Goal: Information Seeking & Learning: Learn about a topic

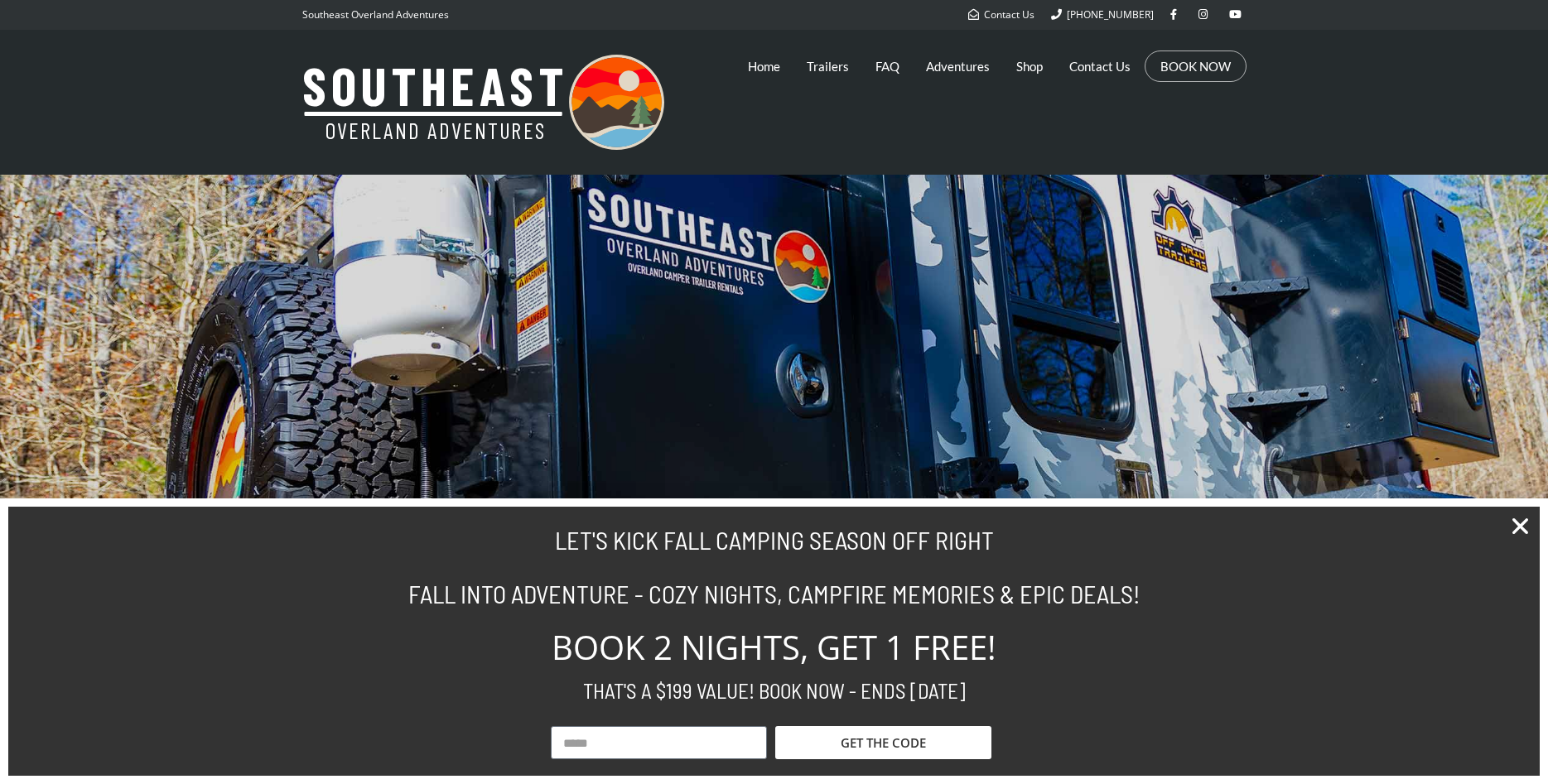
click at [603, 746] on input "Email" at bounding box center [658, 743] width 216 height 33
drag, startPoint x: 490, startPoint y: 710, endPoint x: 585, endPoint y: 709, distance: 95.0
click at [494, 710] on div "LET'S KICK FALL CAMPING SEASON OFF RIGHT FALL INTO ADVENTURE - COZY NIGHTS, CAM…" at bounding box center [774, 642] width 944 height 269
click at [1519, 524] on icon "Close" at bounding box center [1519, 525] width 22 height 22
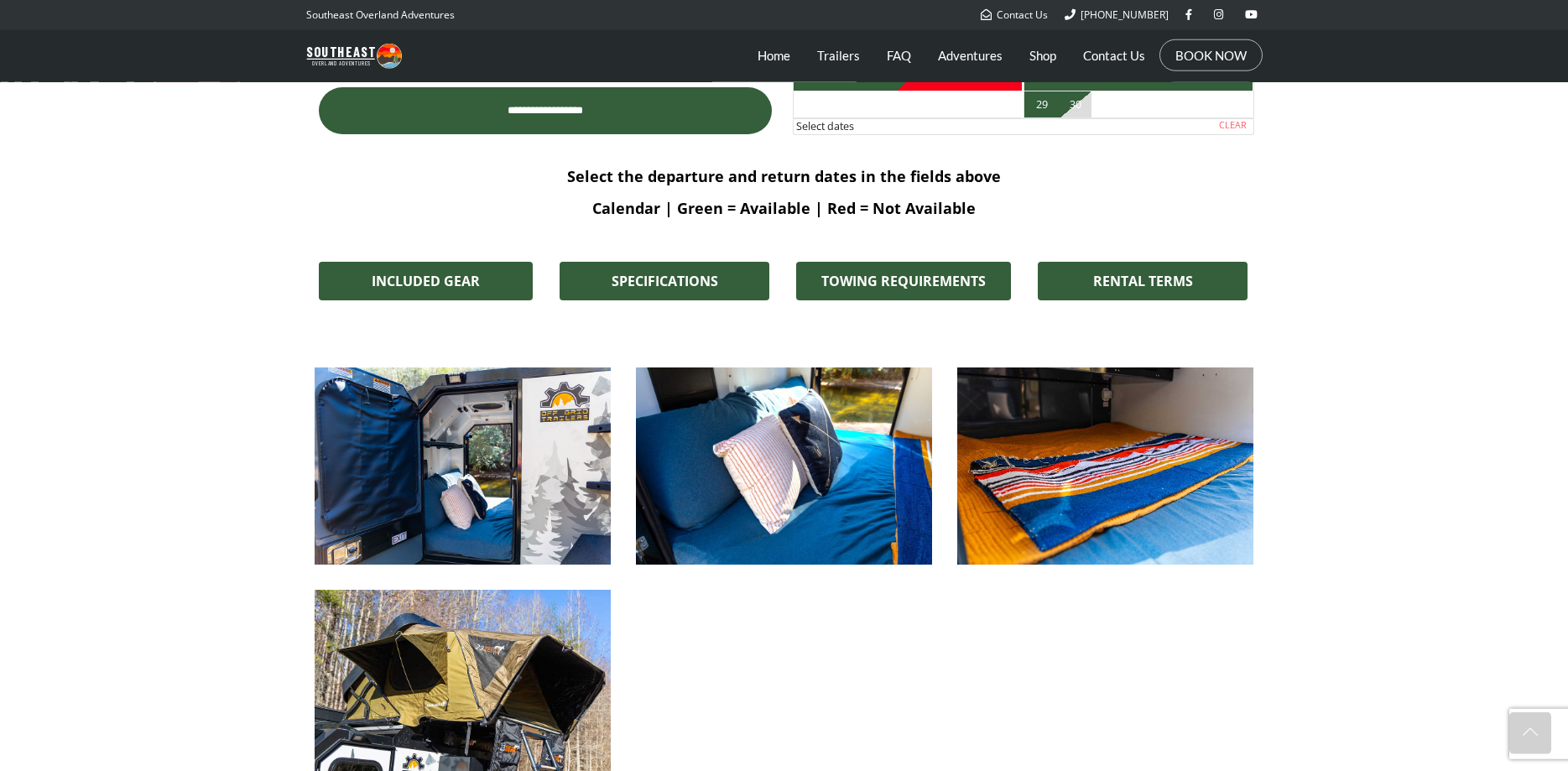
scroll to position [1198, 0]
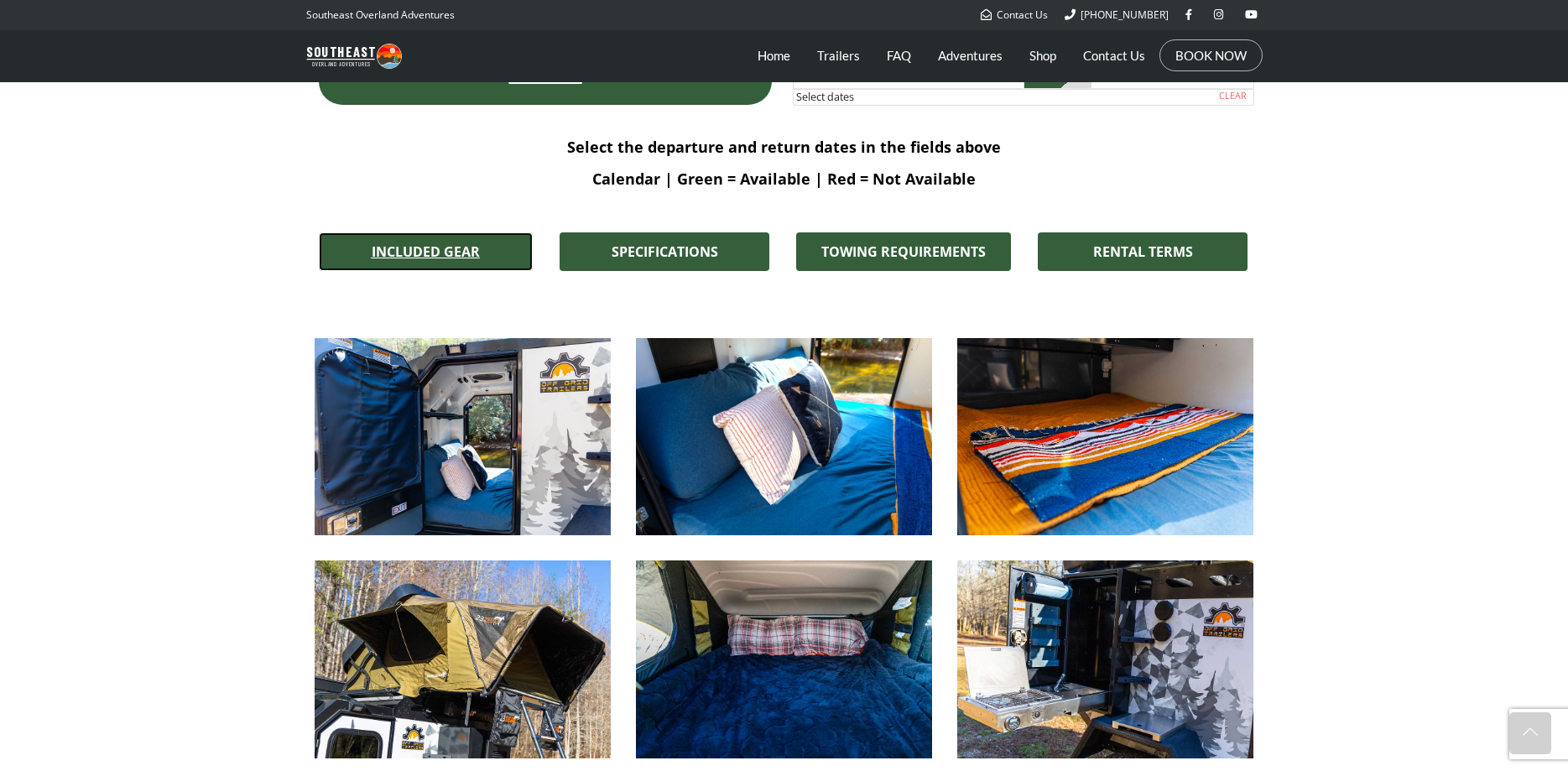
click at [437, 258] on span "INCLUDED GEAR" at bounding box center [425, 251] width 108 height 14
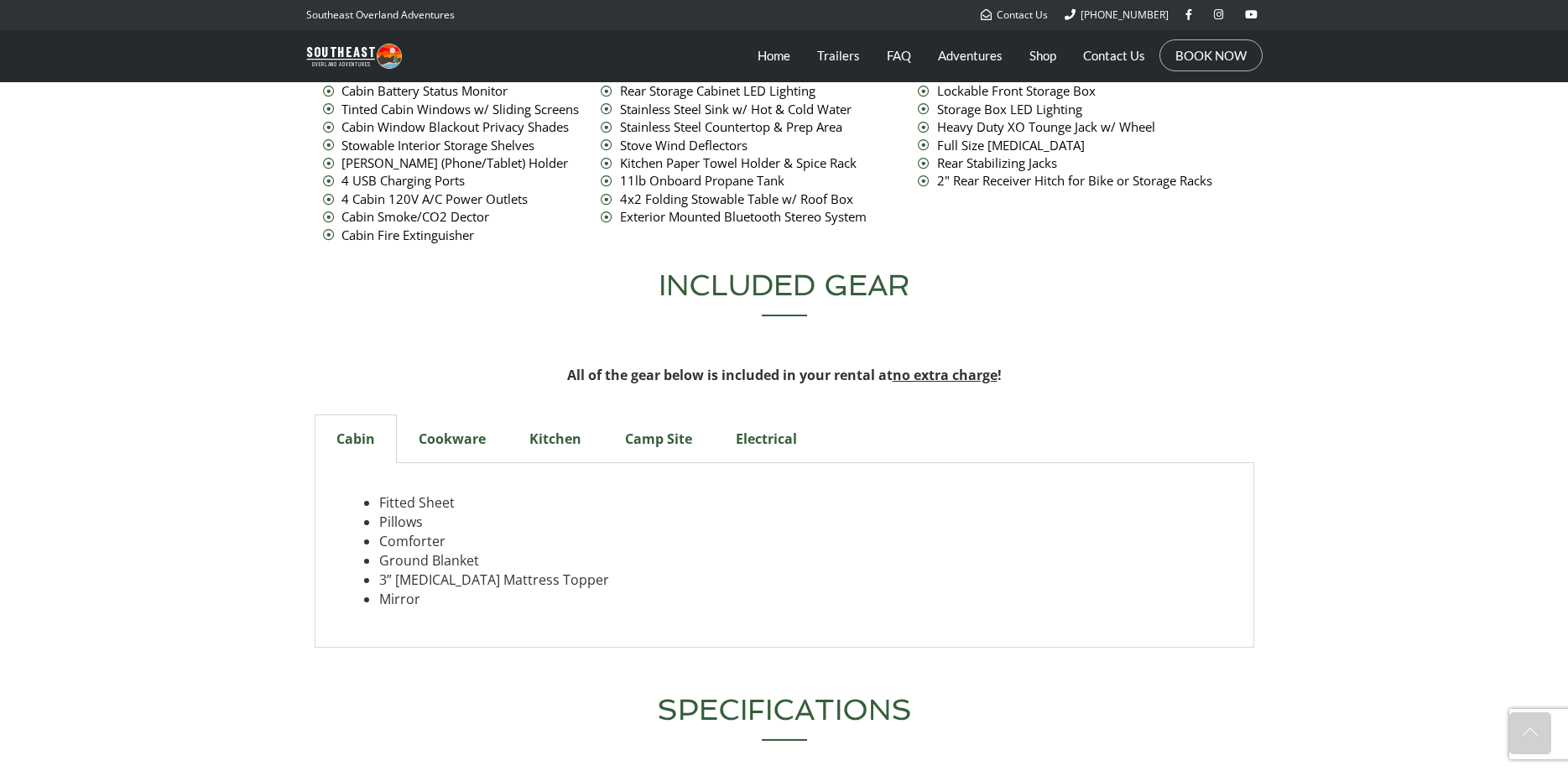
scroll to position [5476, 0]
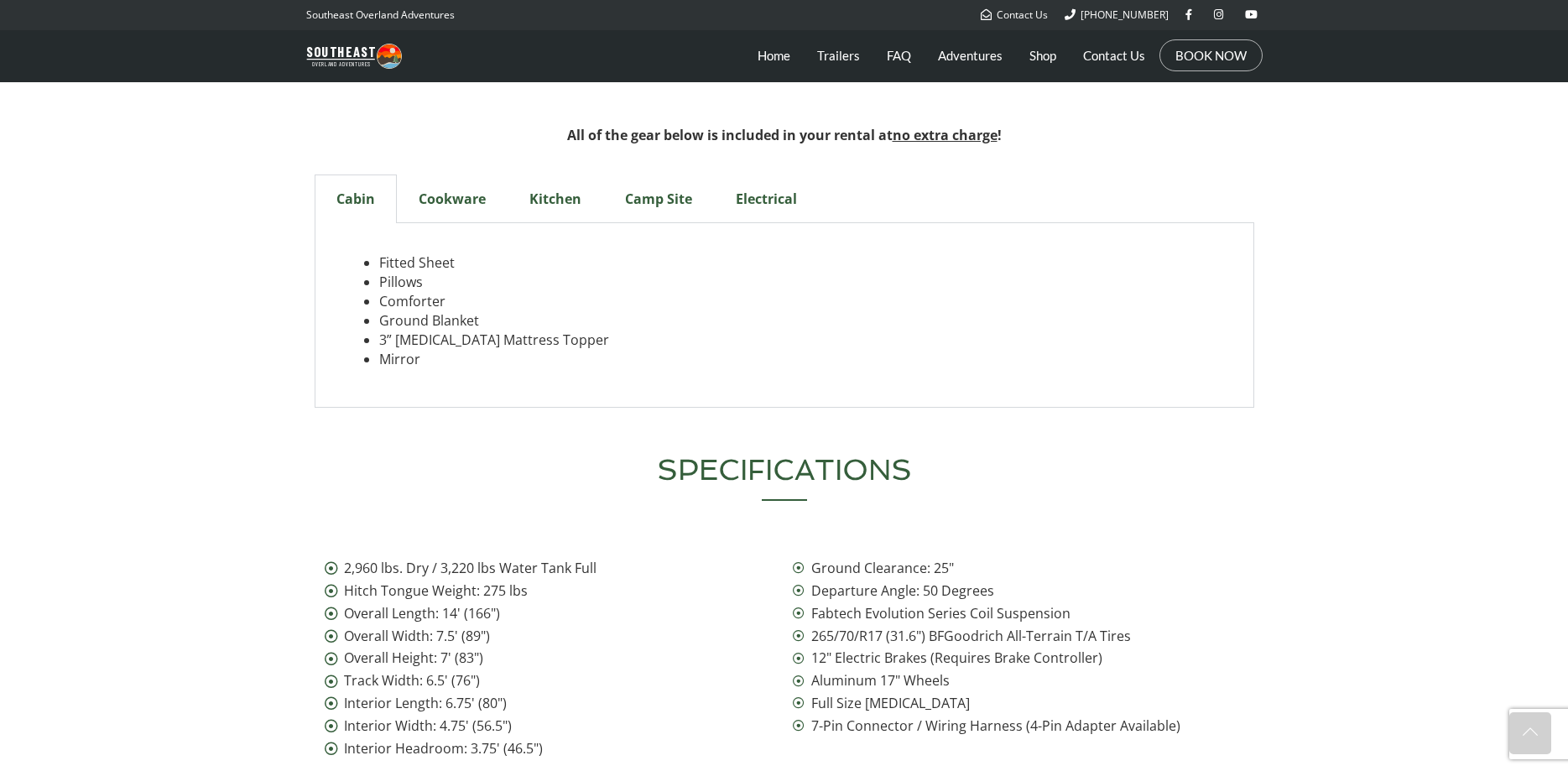
click at [449, 174] on div "Cookware" at bounding box center [452, 199] width 111 height 49
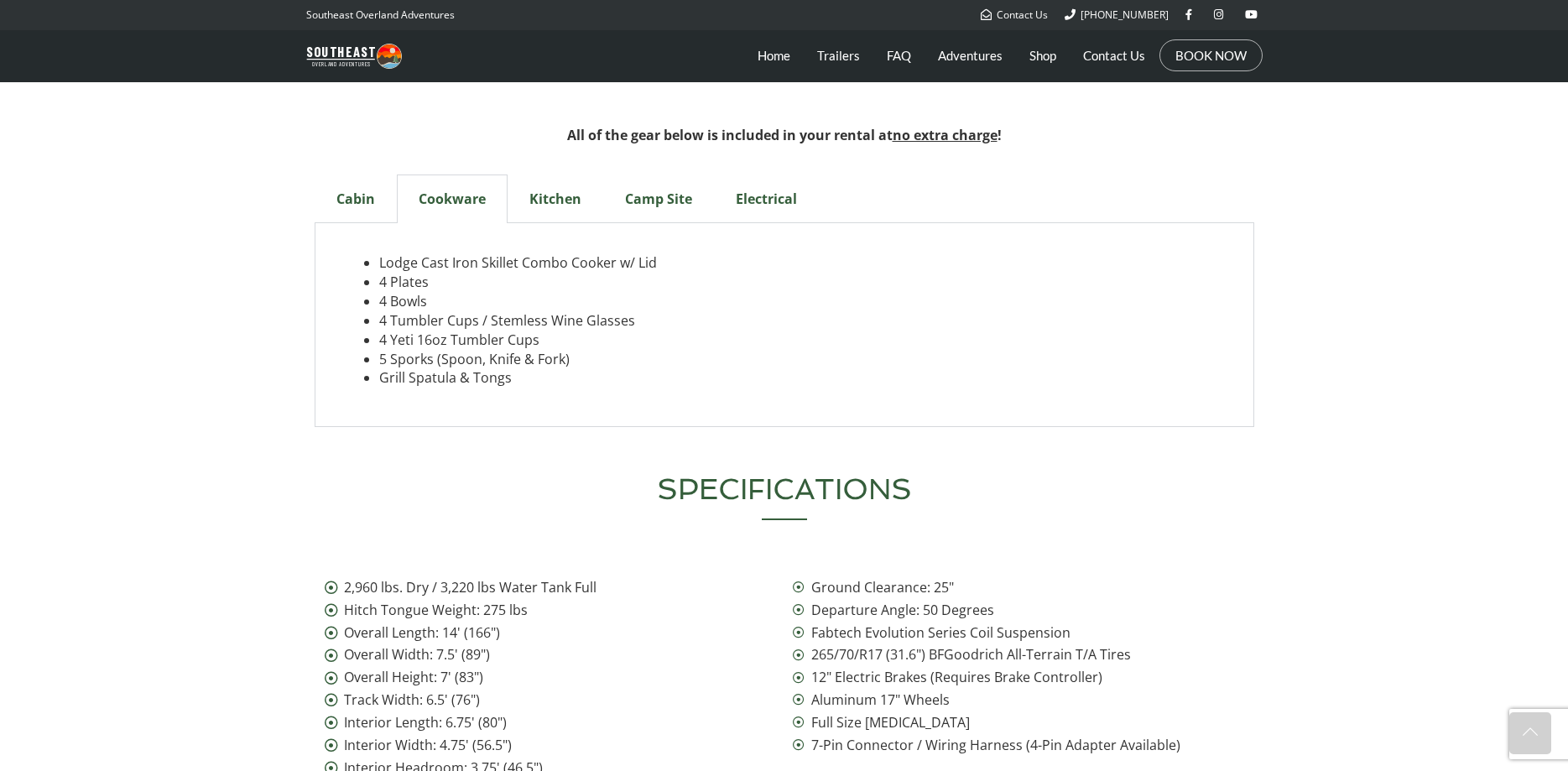
click at [559, 174] on div "Kitchen" at bounding box center [555, 199] width 96 height 49
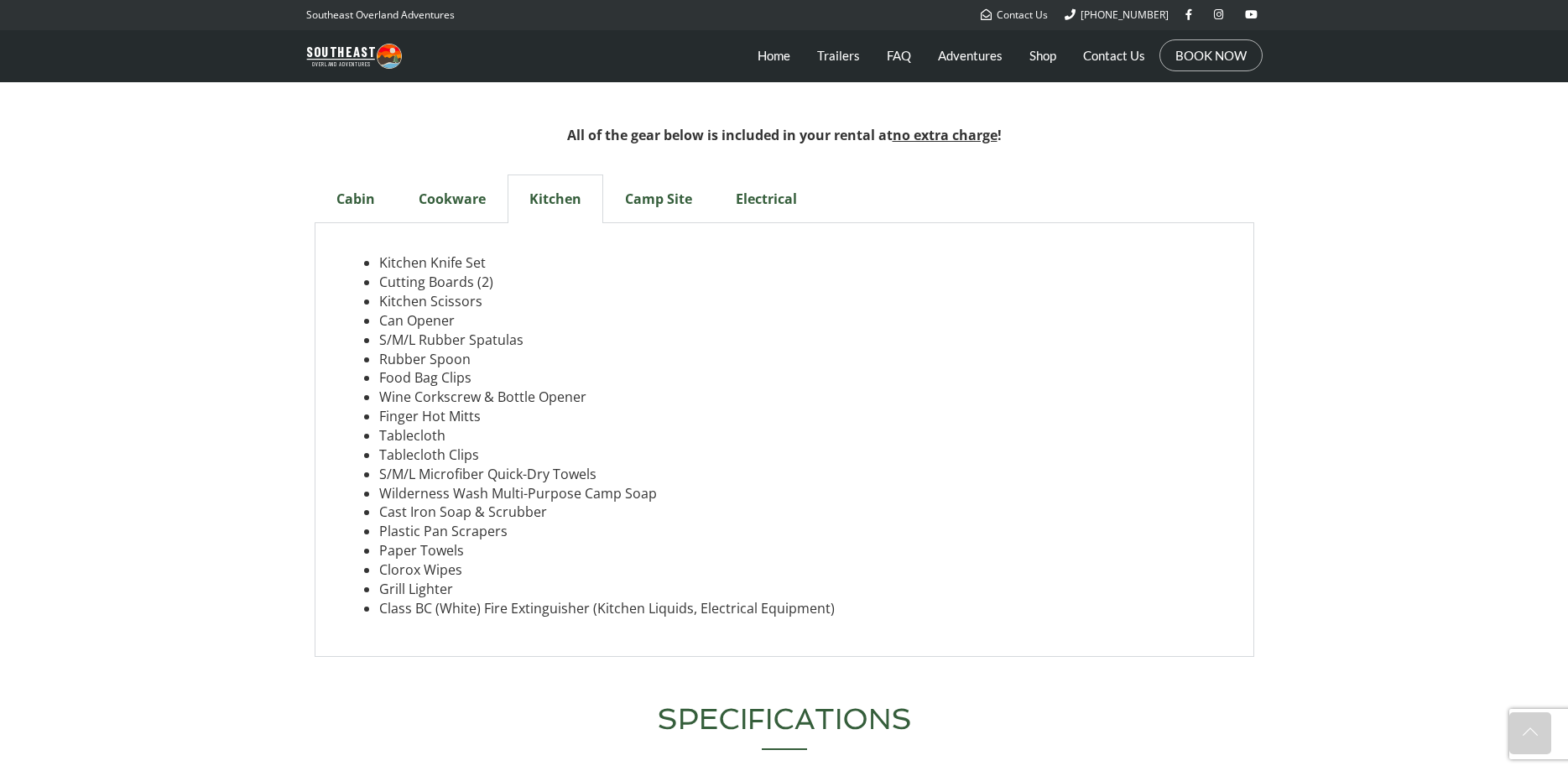
click at [653, 174] on div "Camp Site" at bounding box center [659, 199] width 111 height 49
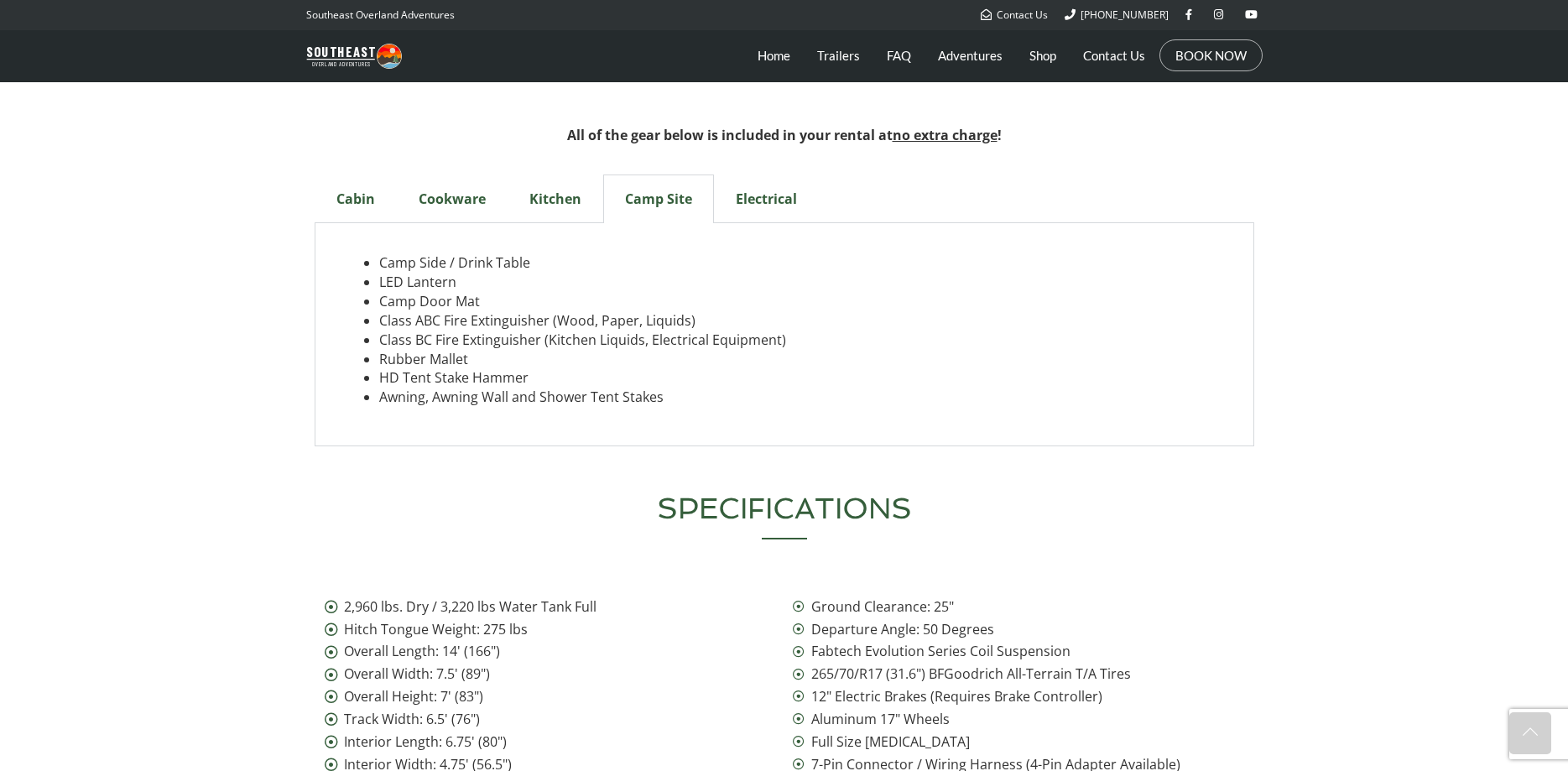
click at [774, 174] on div "Electrical" at bounding box center [766, 199] width 105 height 49
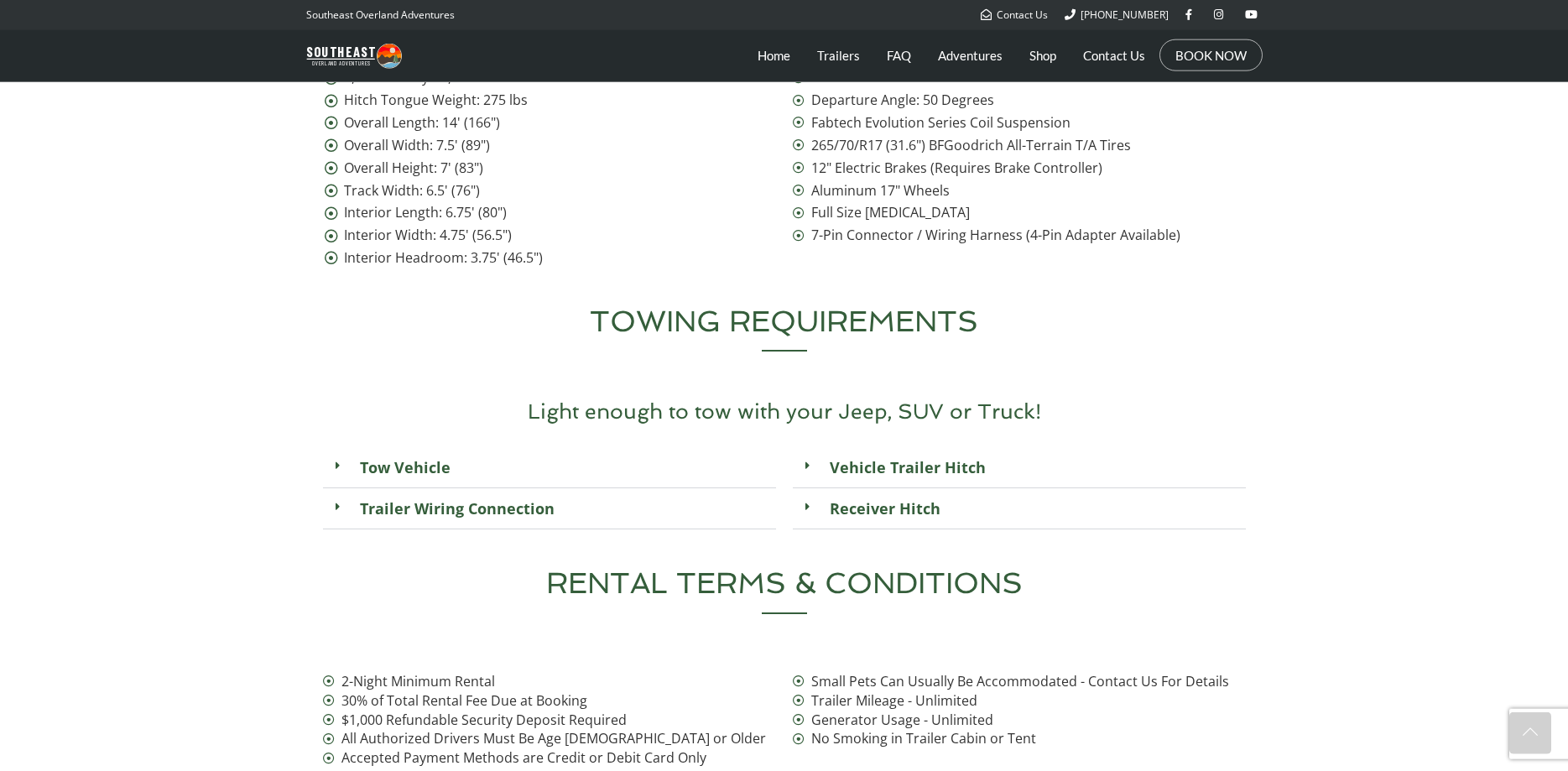
scroll to position [5990, 0]
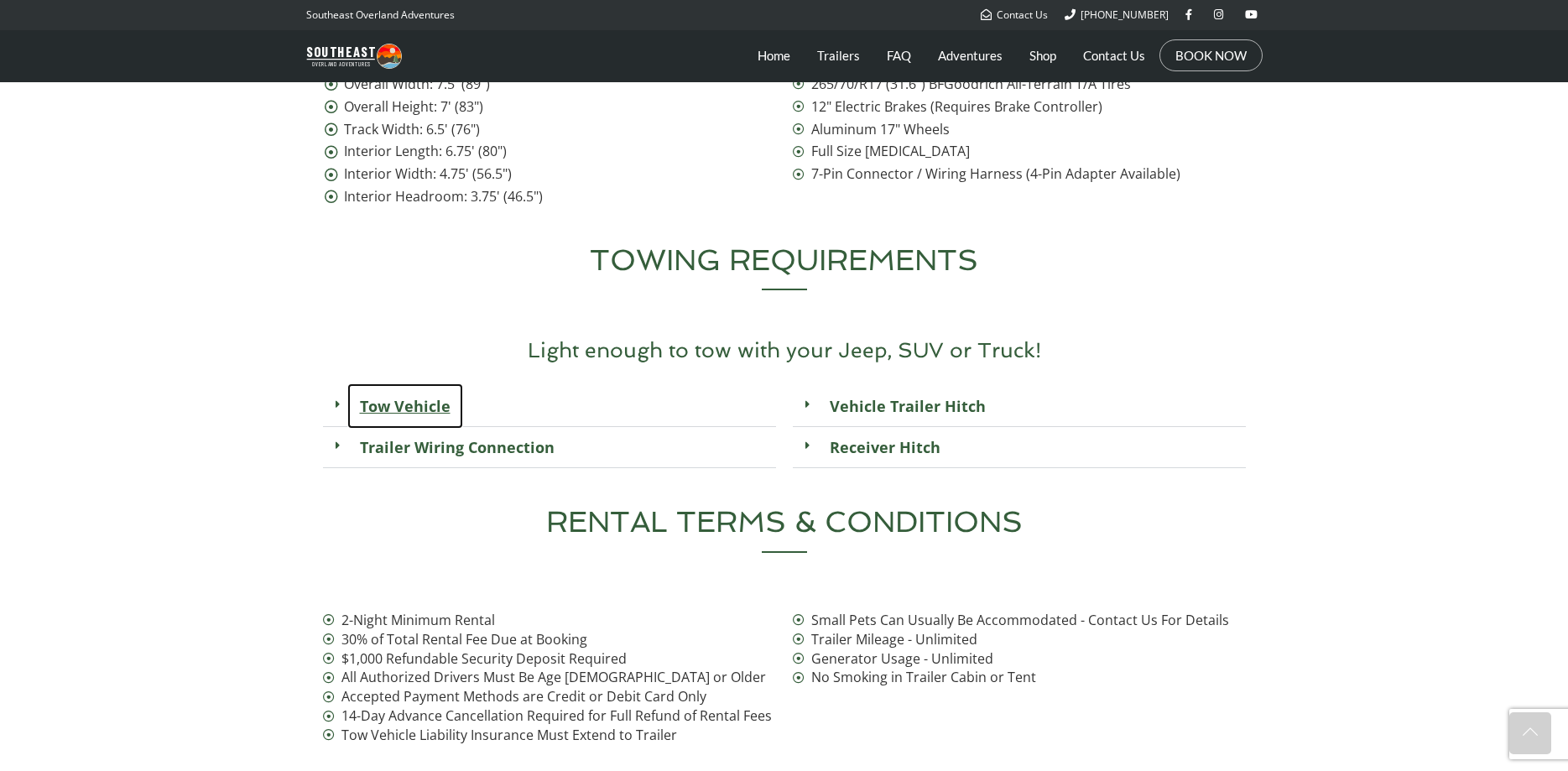
click at [377, 383] on link "Tow Vehicle" at bounding box center [404, 405] width 116 height 45
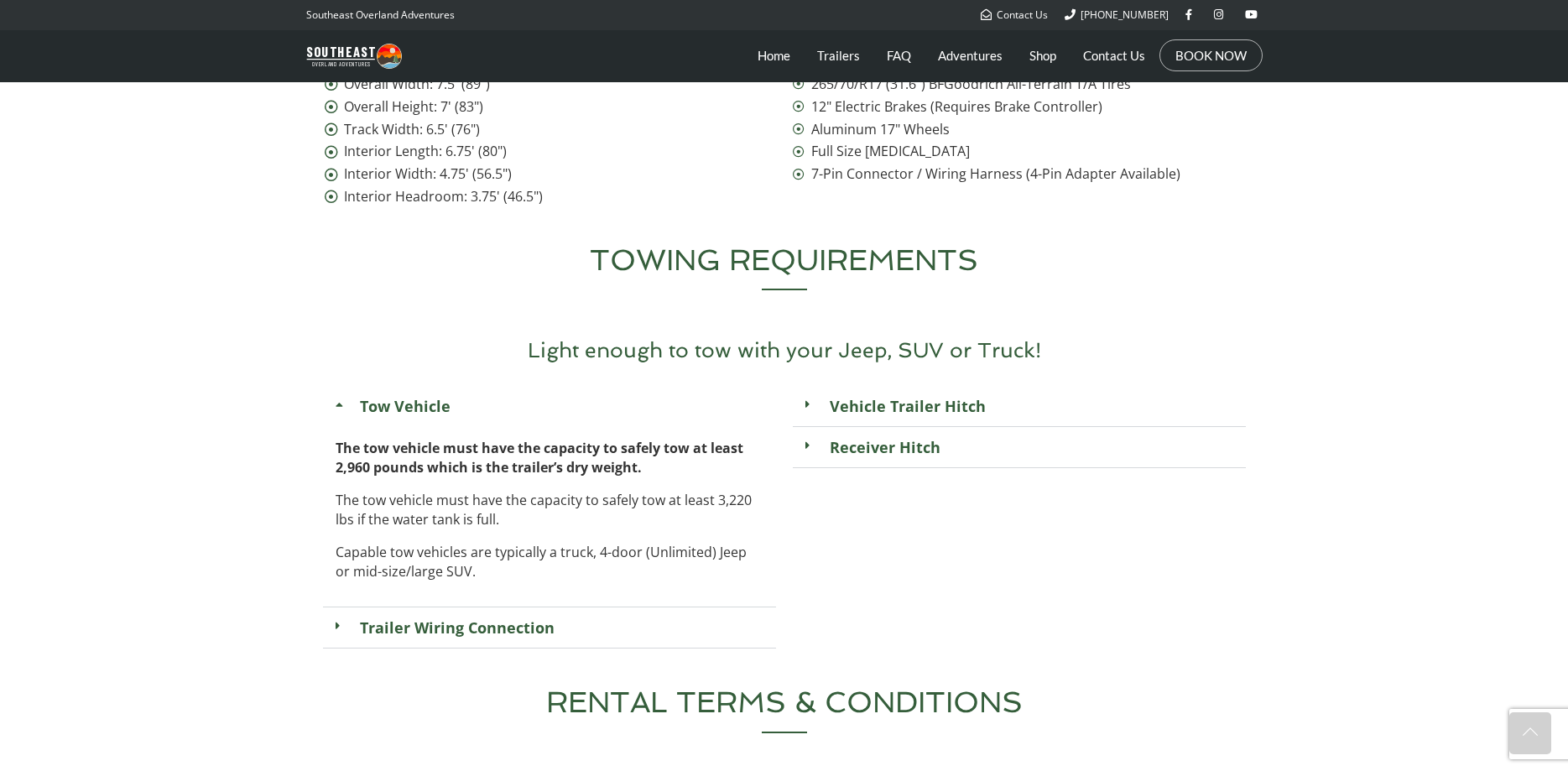
click at [815, 399] on span at bounding box center [811, 405] width 12 height 12
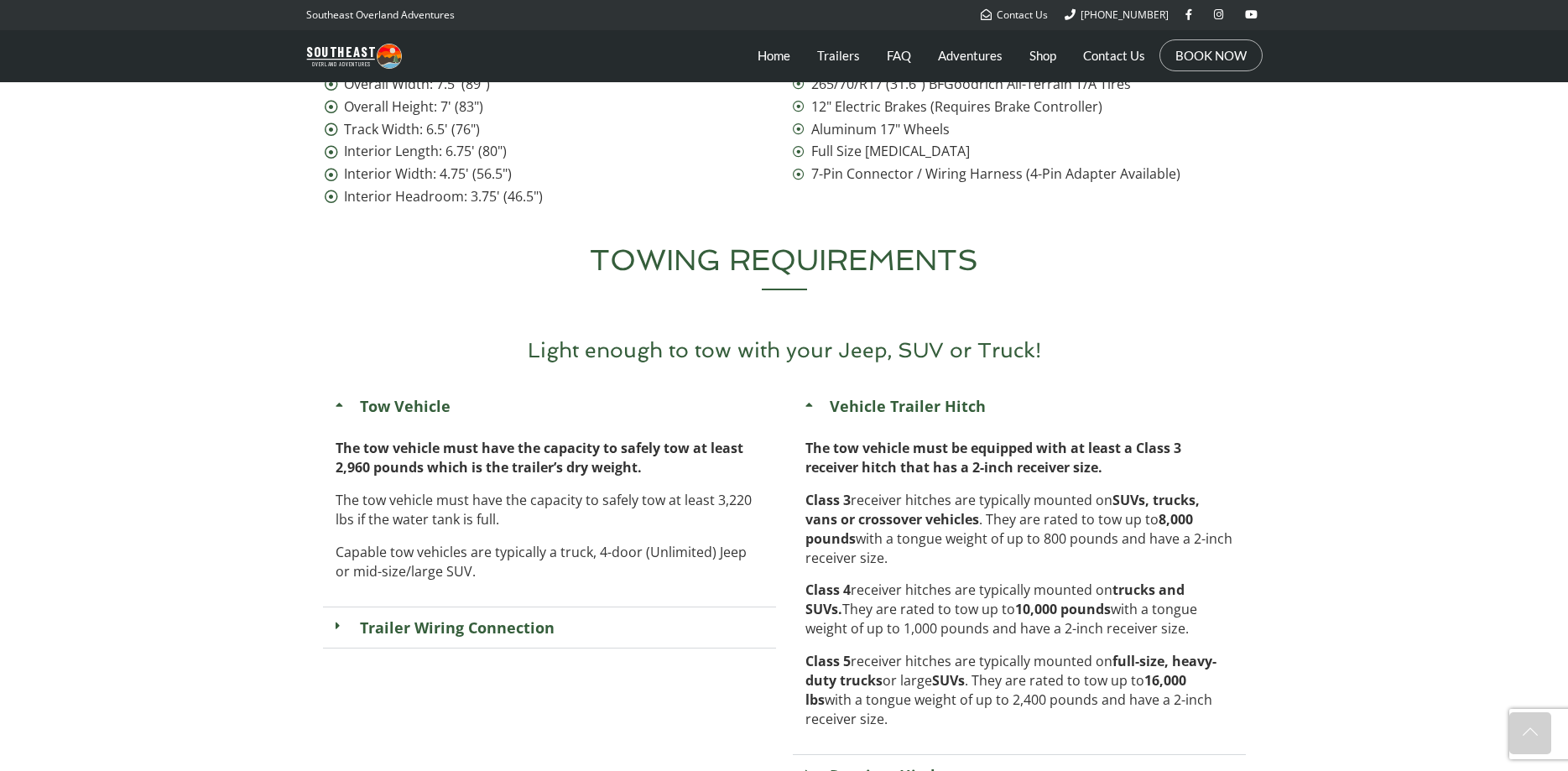
click at [815, 399] on icon at bounding box center [811, 405] width 12 height 12
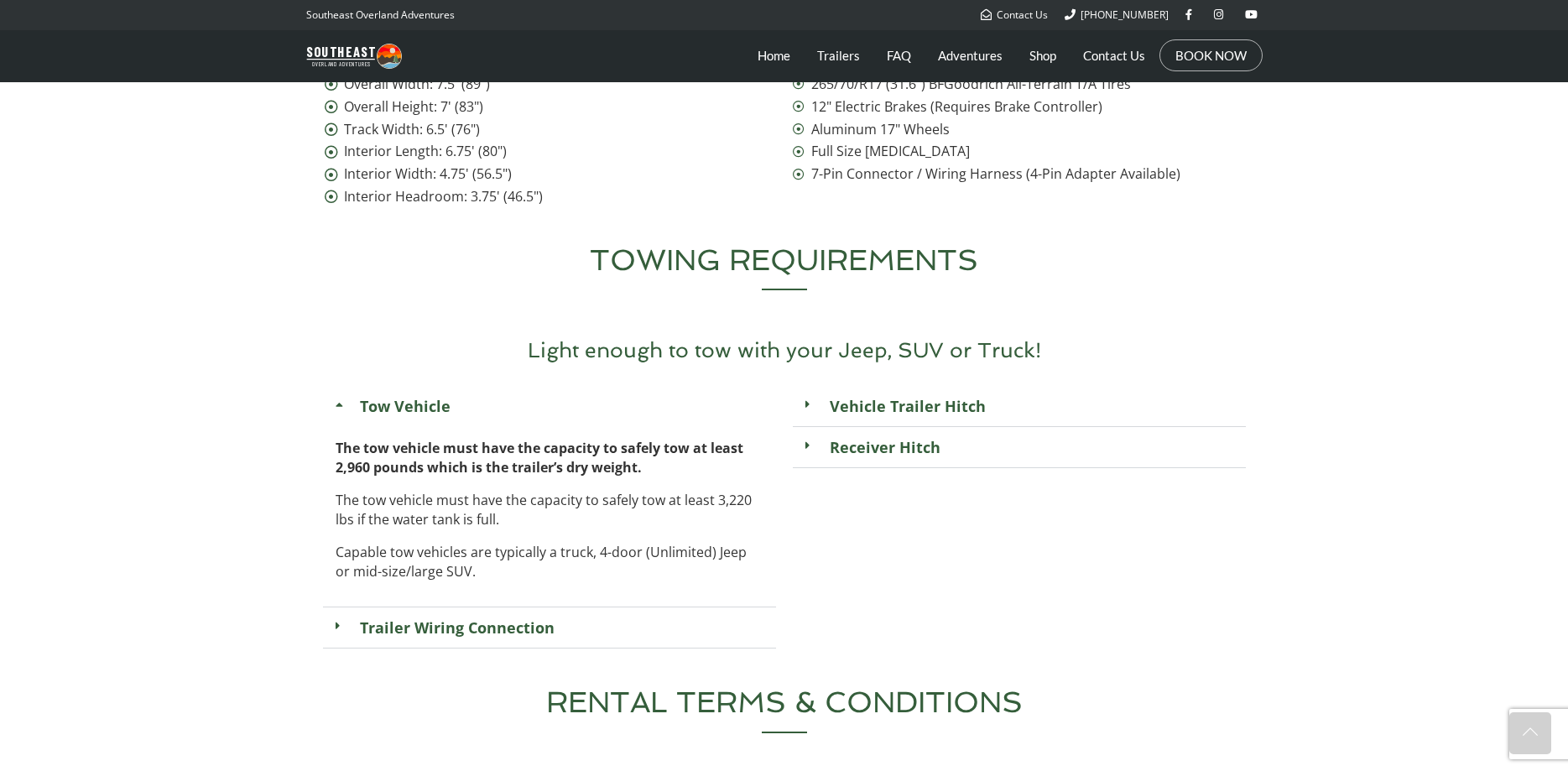
click at [814, 440] on span at bounding box center [811, 445] width 12 height 12
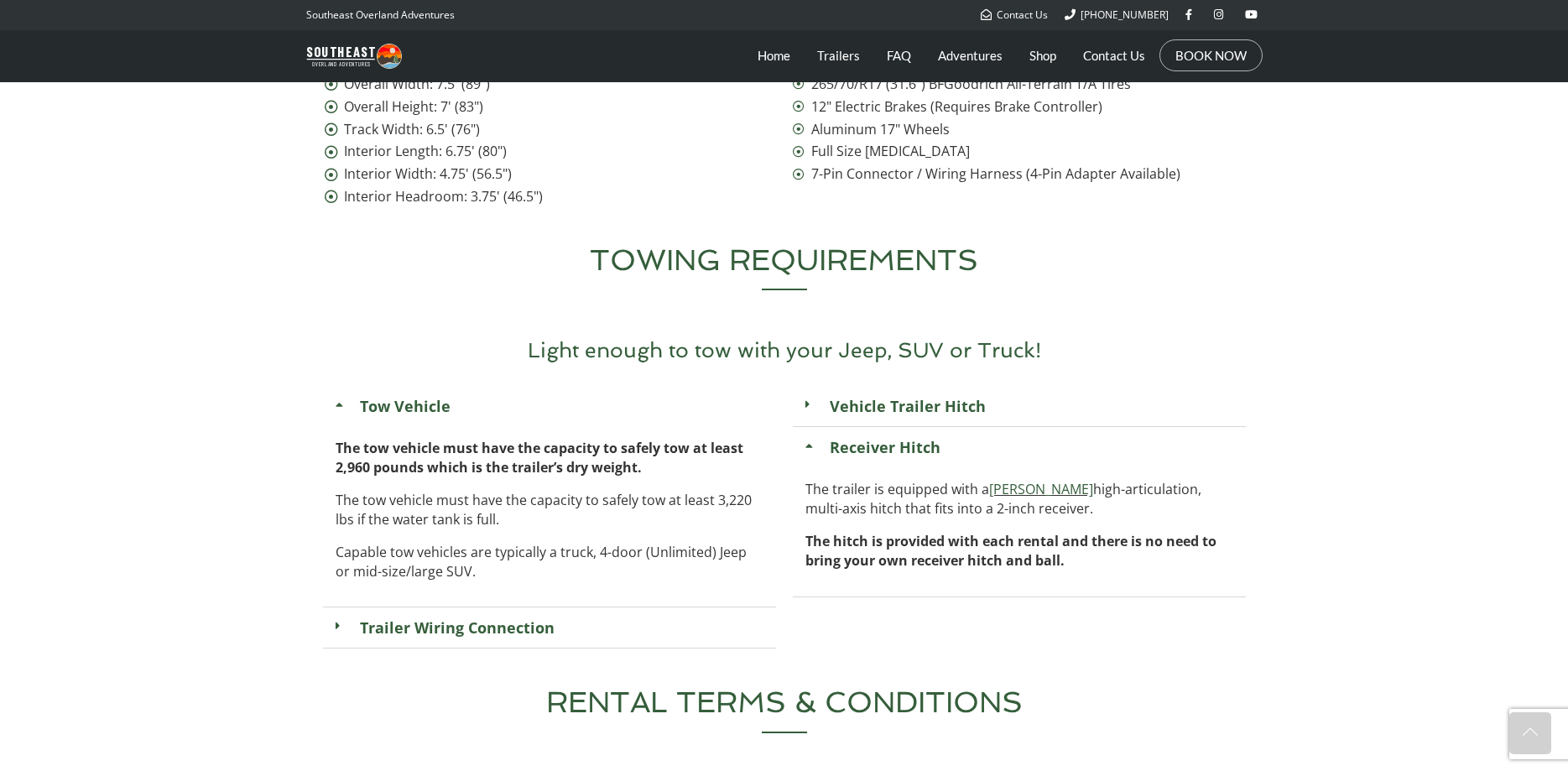
click at [806, 440] on icon at bounding box center [811, 445] width 12 height 12
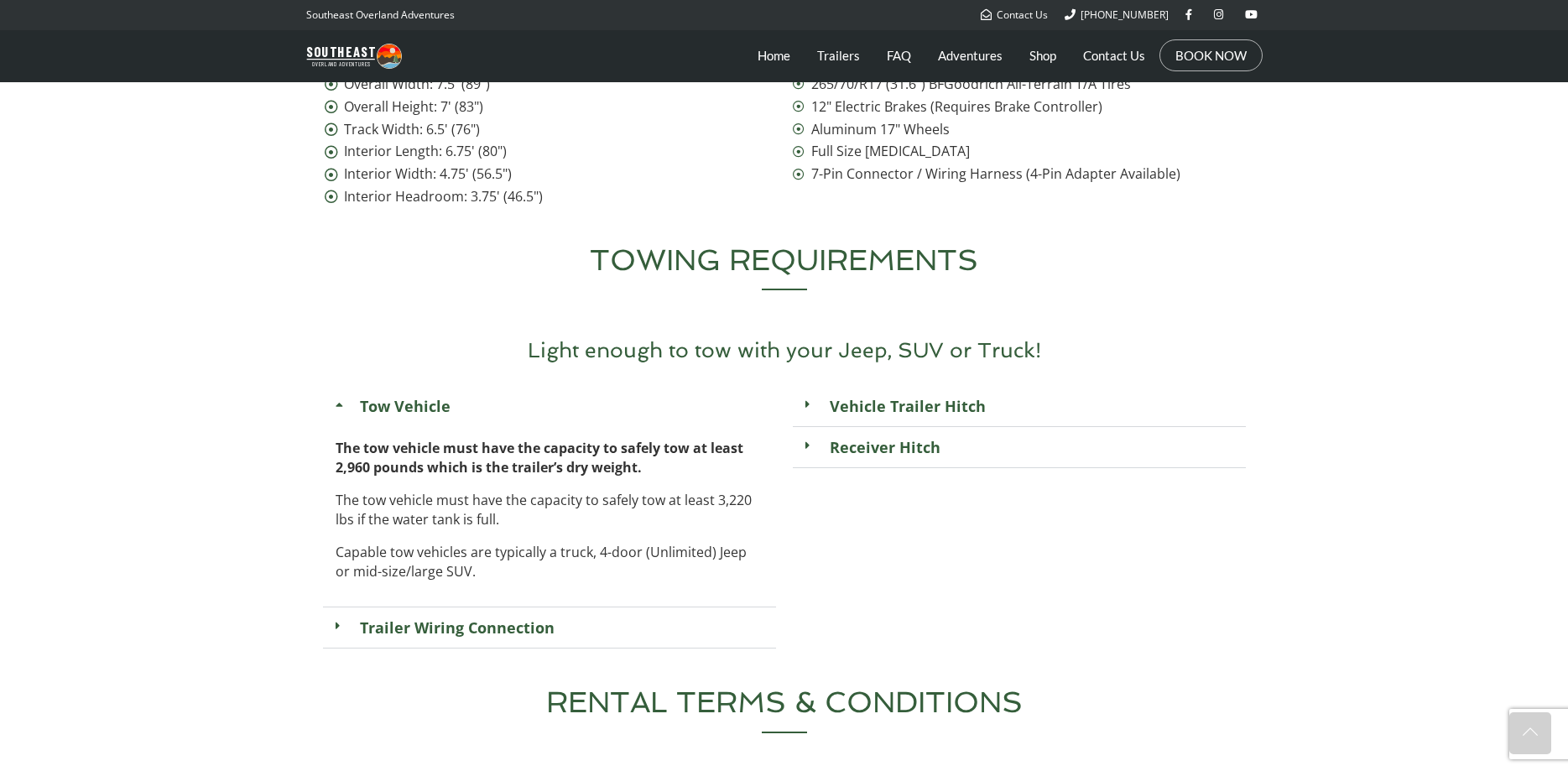
click at [341, 620] on span at bounding box center [341, 626] width 12 height 12
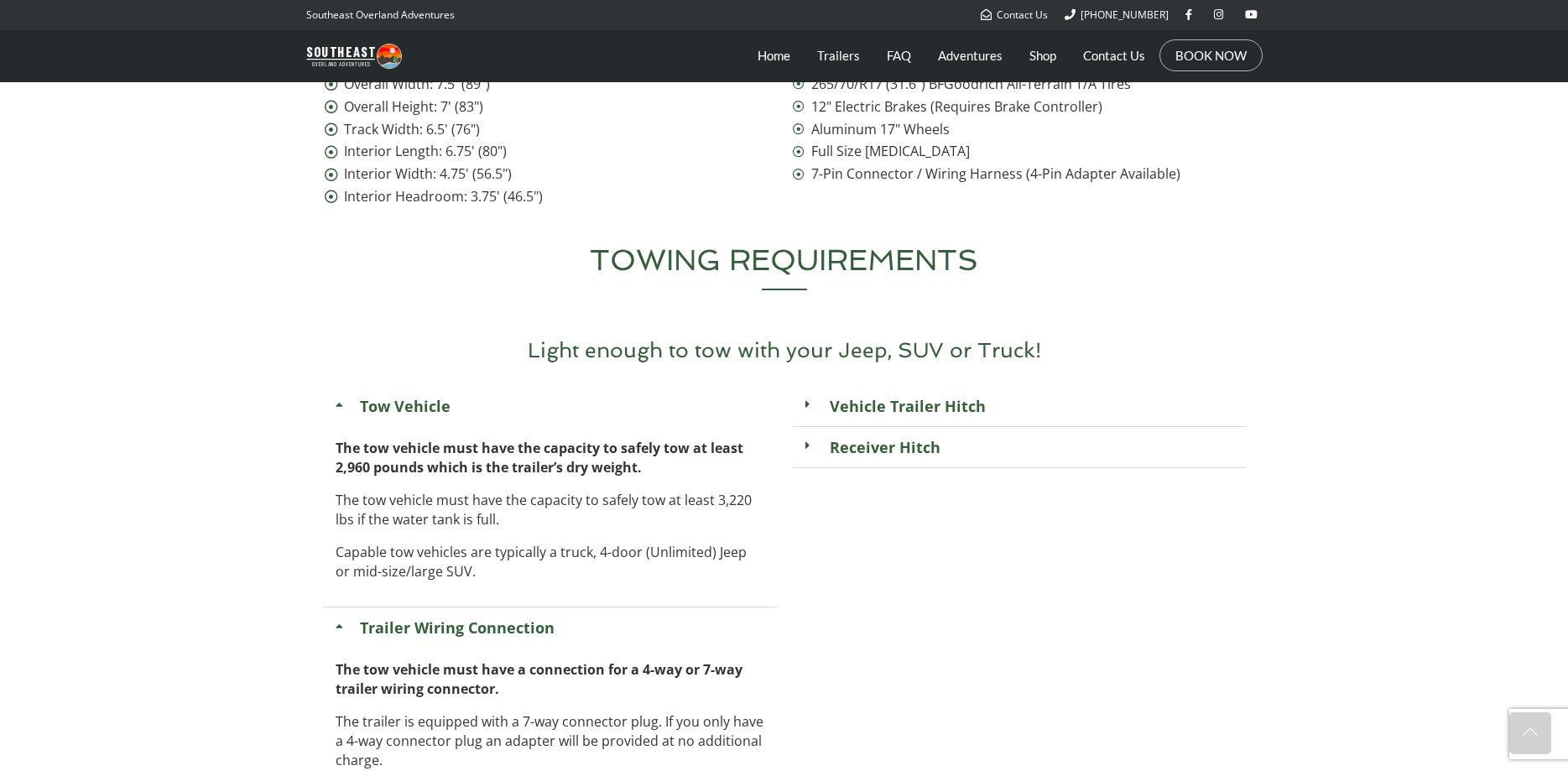
click at [340, 620] on icon at bounding box center [341, 626] width 12 height 12
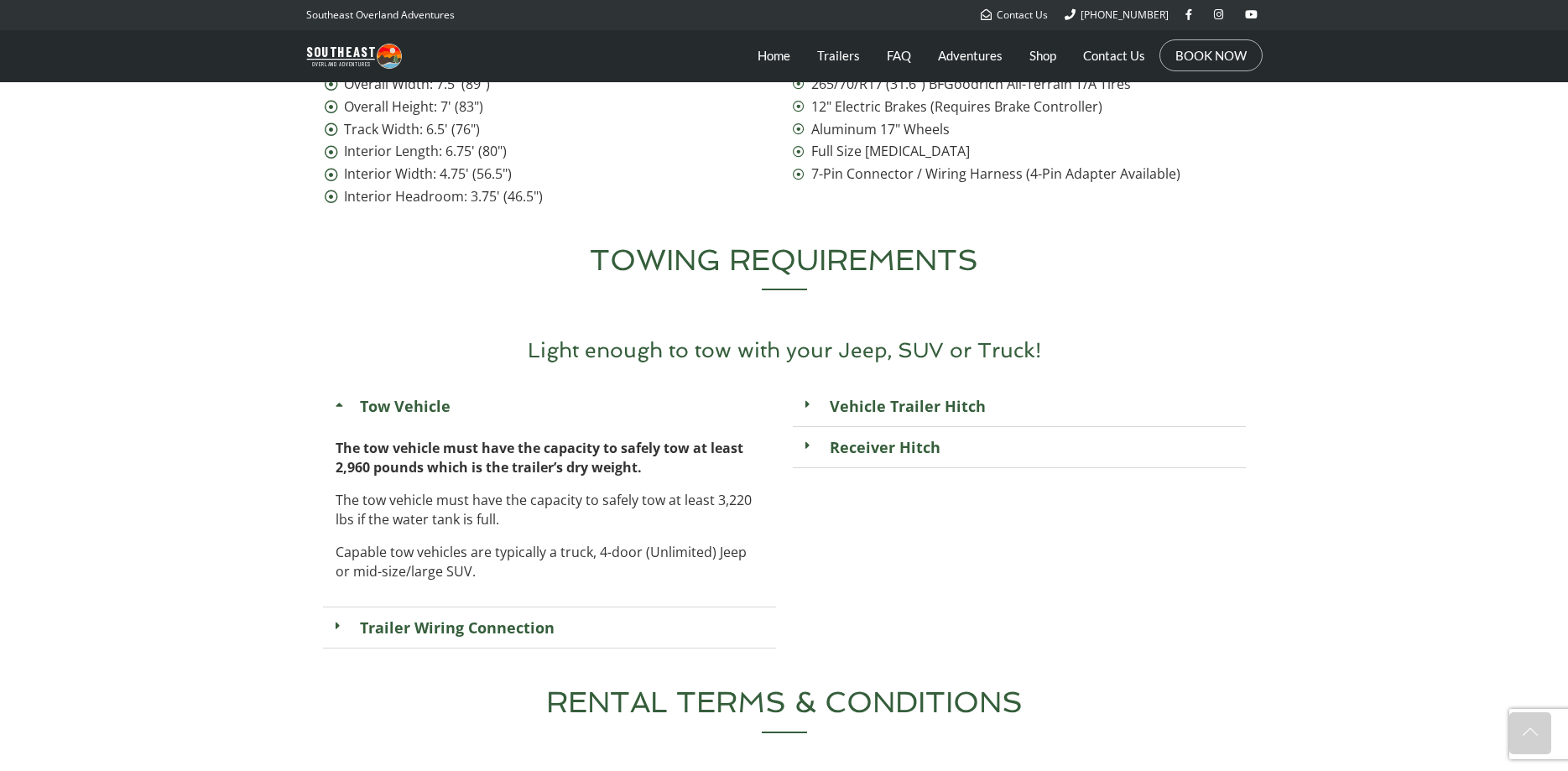
click at [342, 399] on icon at bounding box center [341, 405] width 12 height 12
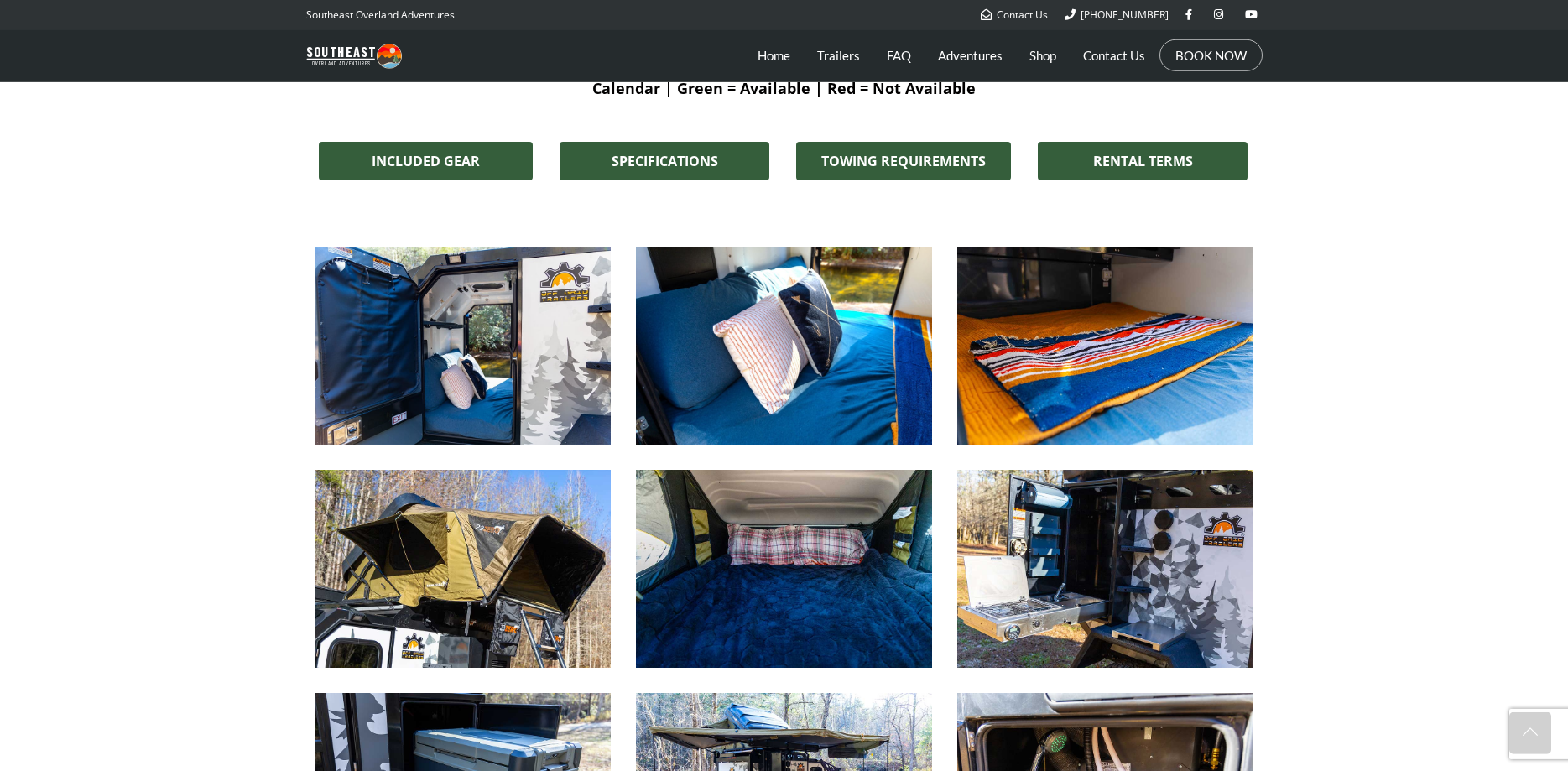
scroll to position [1284, 0]
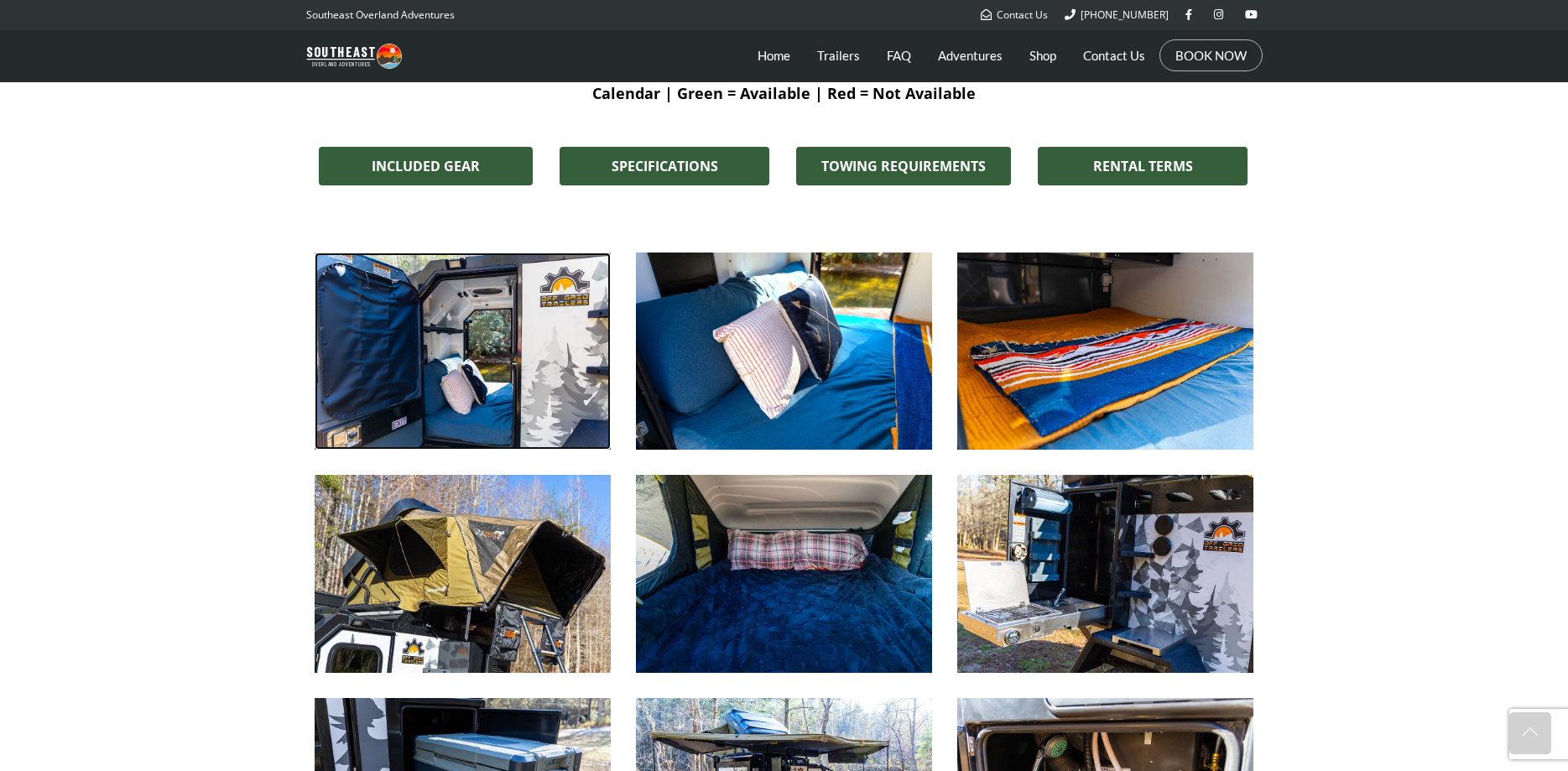
click at [468, 412] on img at bounding box center [463, 351] width 296 height 197
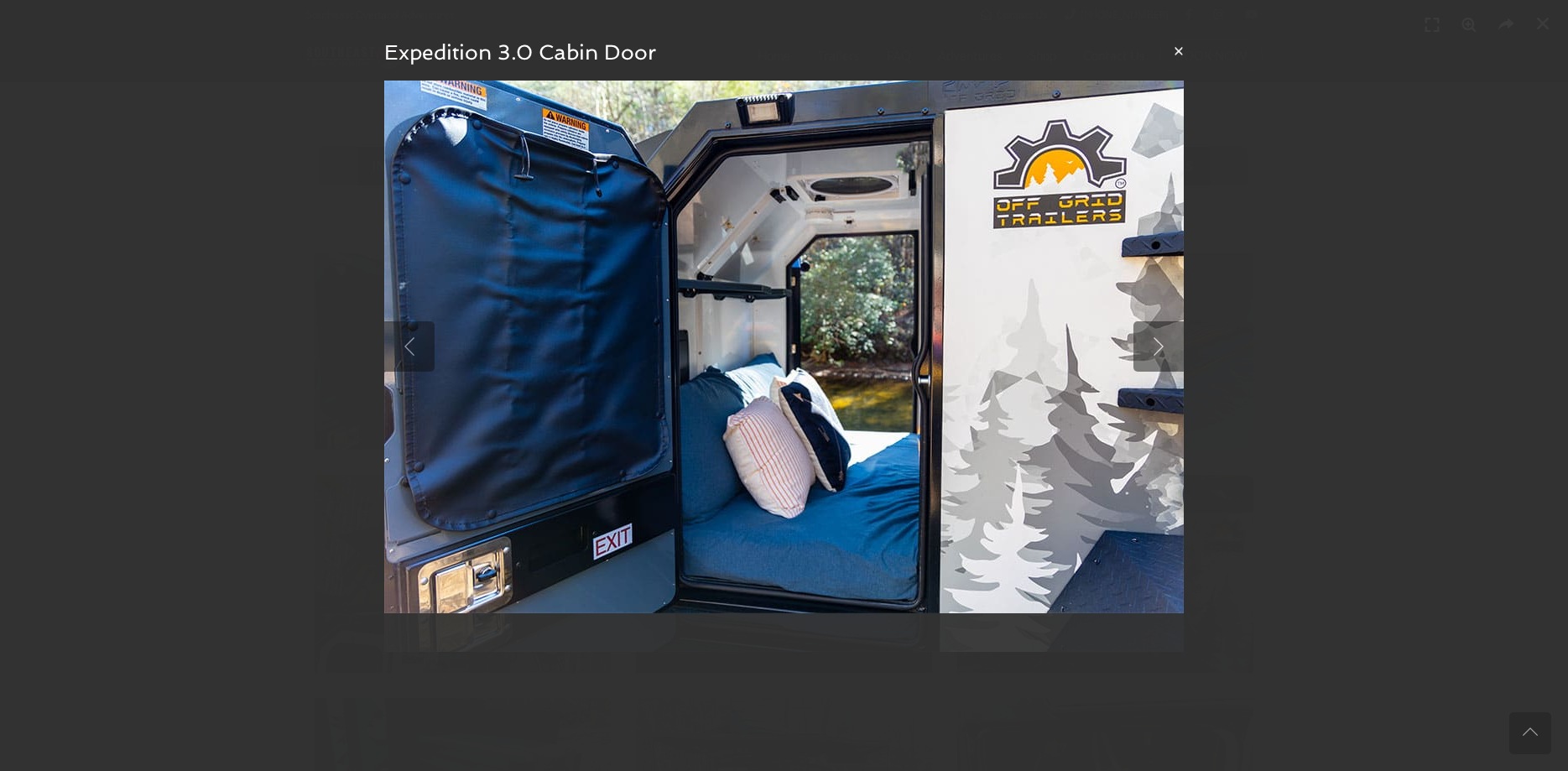
click at [1178, 52] on button "×" at bounding box center [1178, 51] width 10 height 18
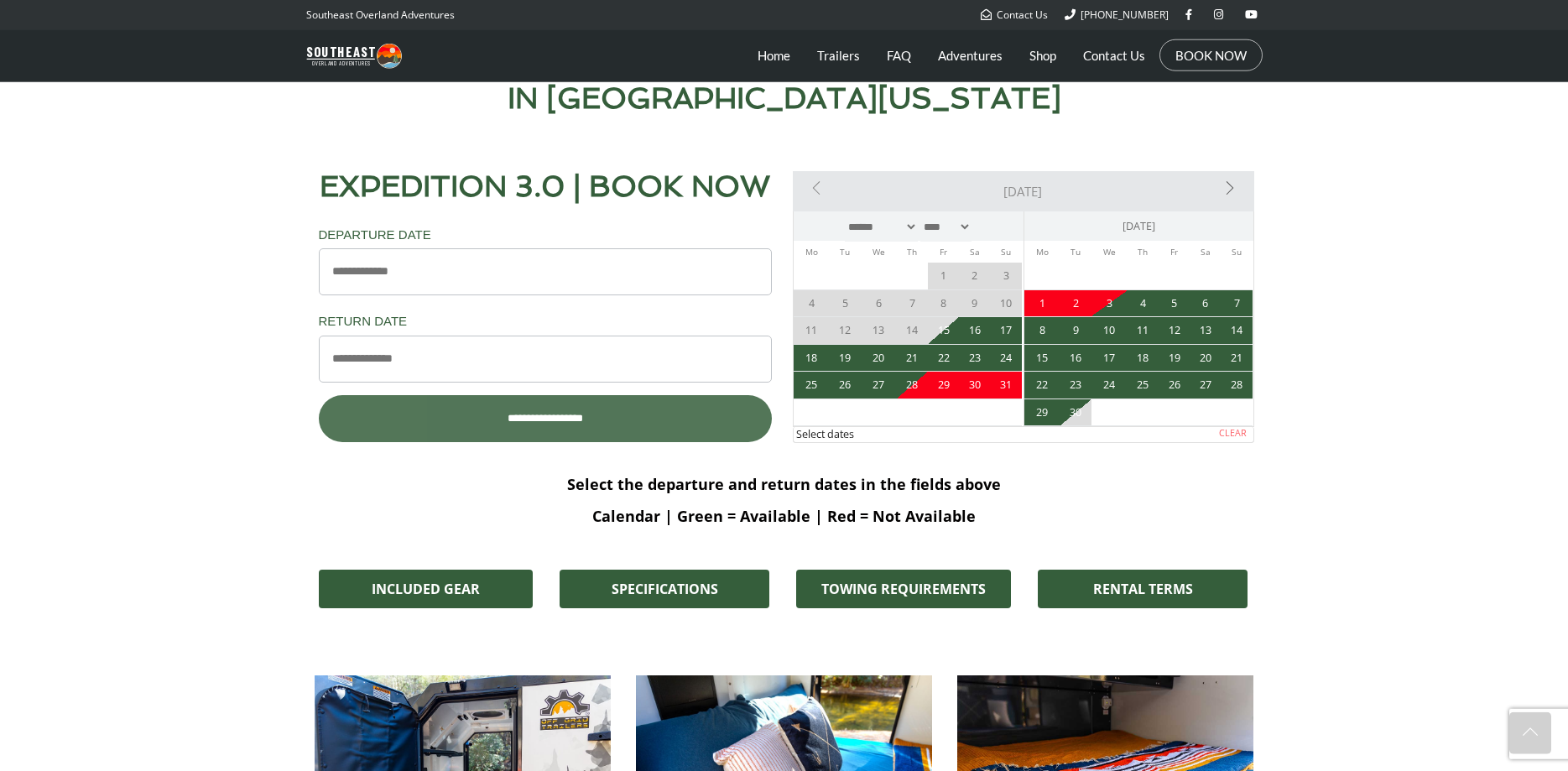
scroll to position [856, 0]
